Goal: Information Seeking & Learning: Learn about a topic

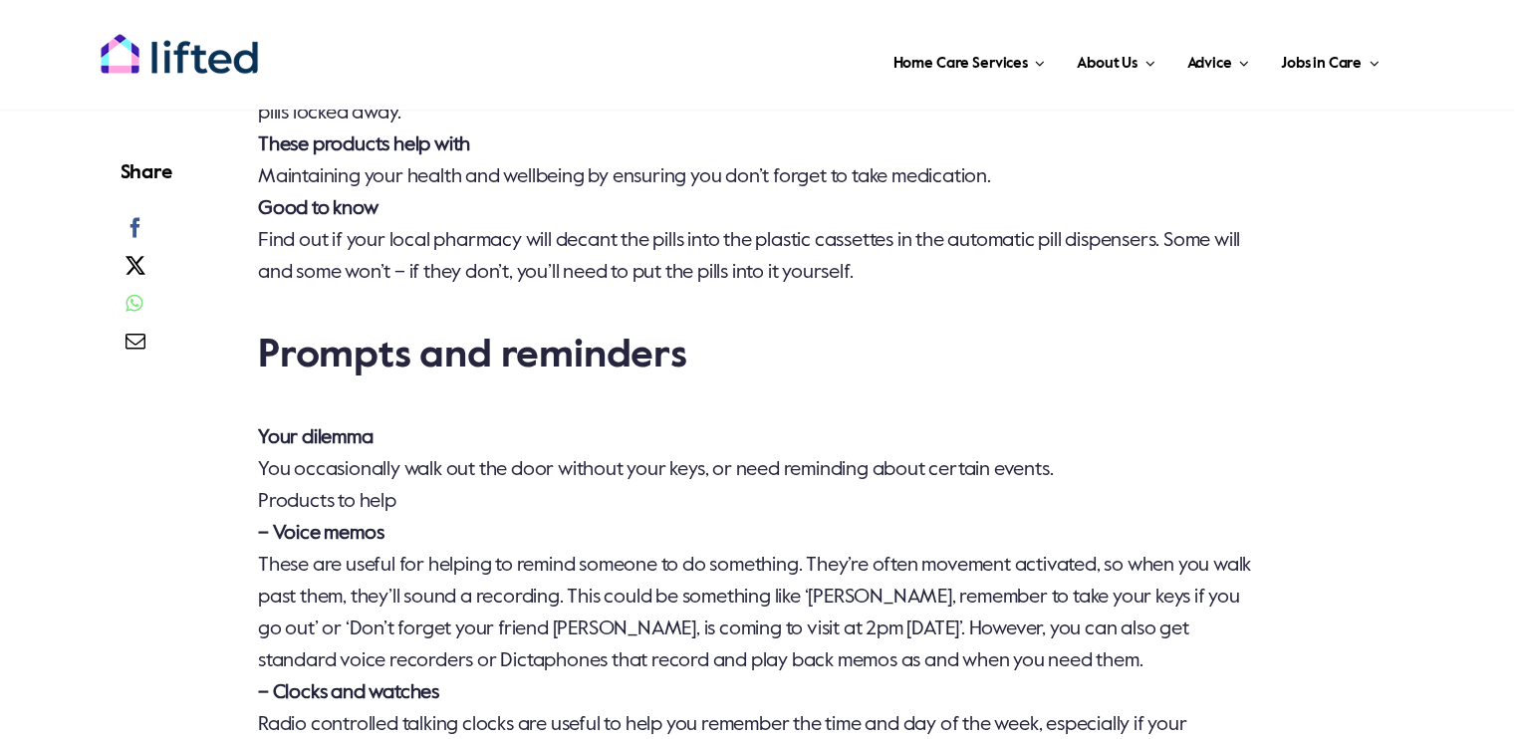
scroll to position [6576, 0]
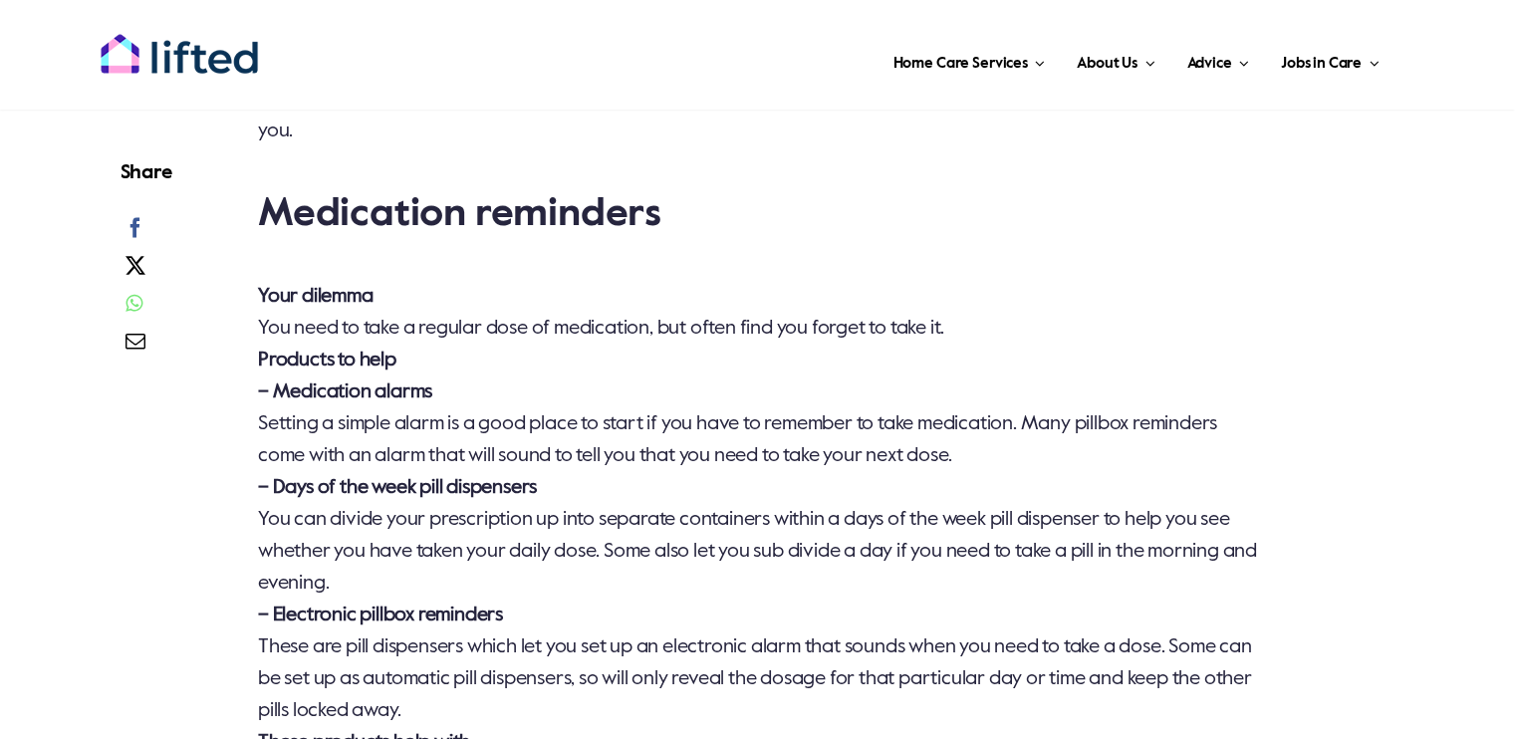
scroll to position [5778, 0]
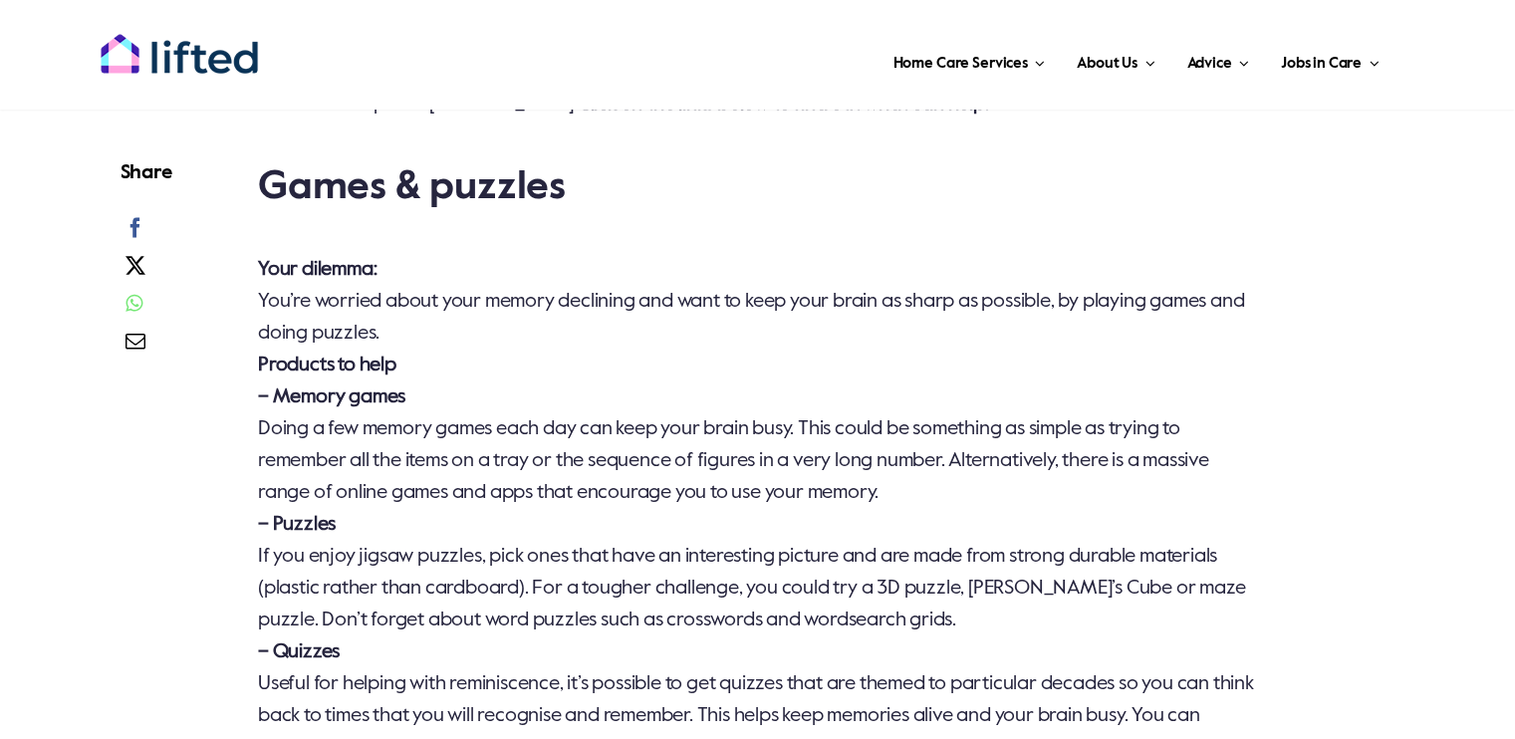
scroll to position [1494, 0]
